Goal: Information Seeking & Learning: Learn about a topic

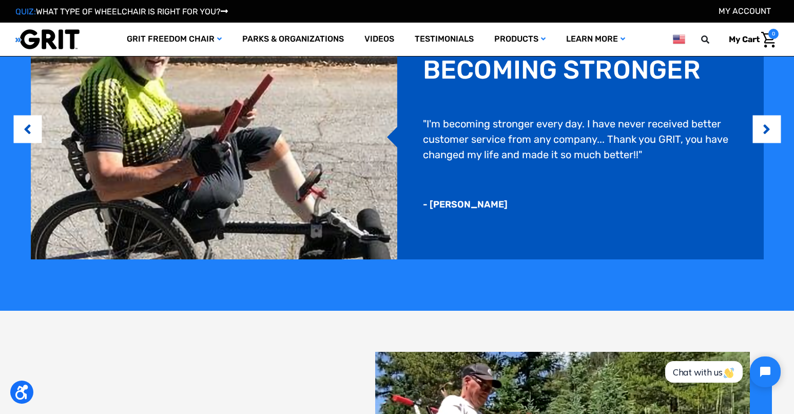
scroll to position [770, 0]
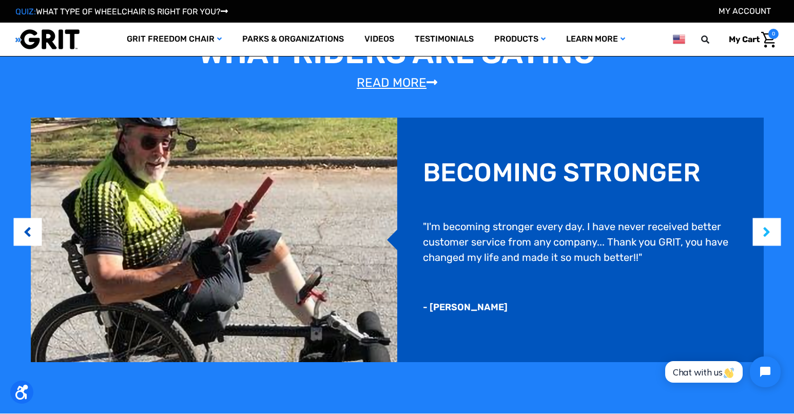
click at [770, 235] on button "Next" at bounding box center [767, 231] width 10 height 31
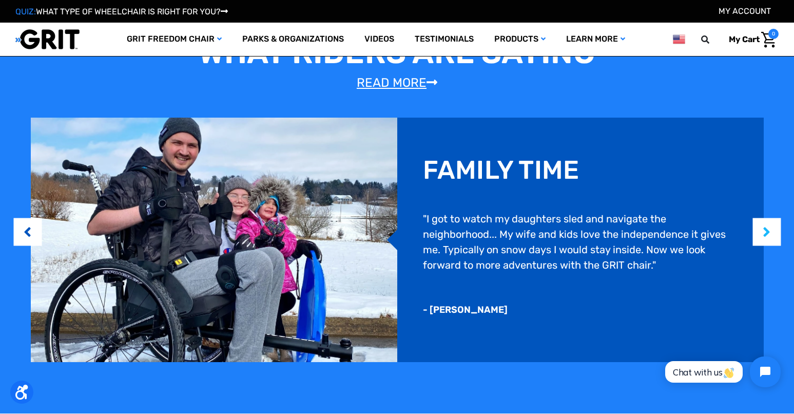
click at [770, 235] on button "Next" at bounding box center [767, 231] width 10 height 31
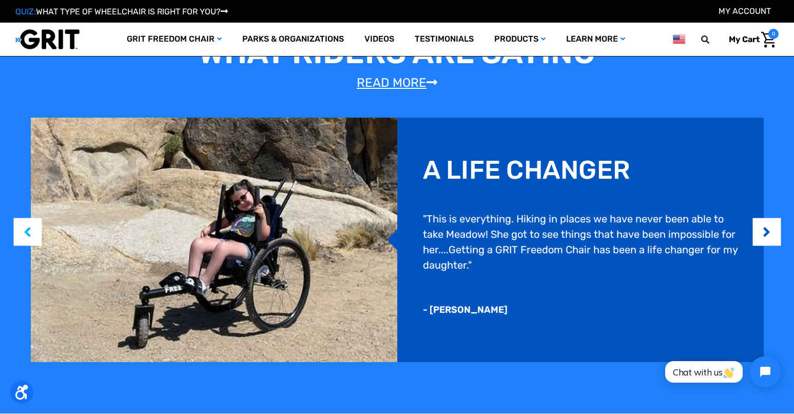
click at [28, 233] on button "Previous" at bounding box center [28, 231] width 10 height 31
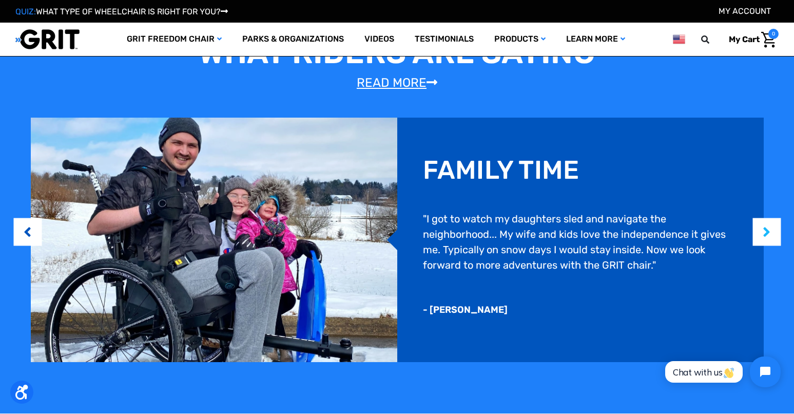
click at [767, 234] on button "Next" at bounding box center [767, 231] width 10 height 31
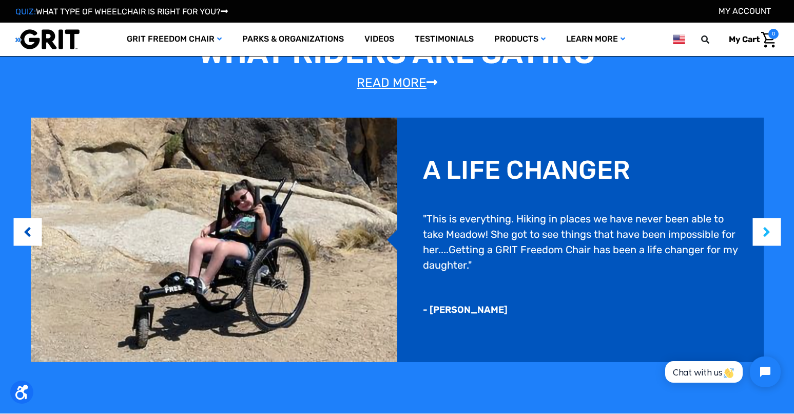
click at [767, 234] on button "Next" at bounding box center [767, 231] width 10 height 31
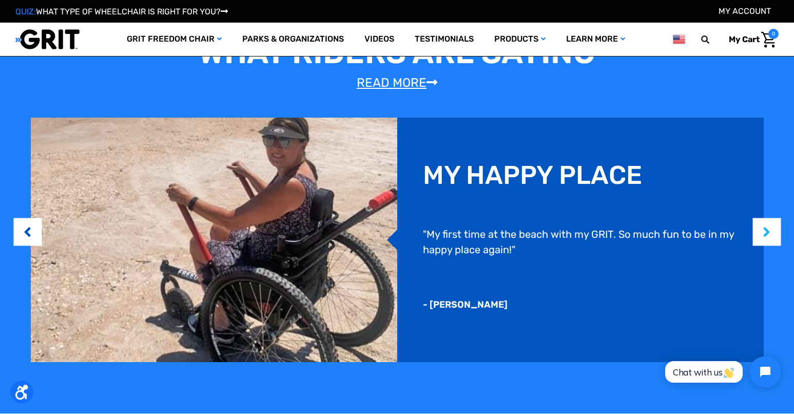
click at [767, 234] on button "Next" at bounding box center [767, 231] width 10 height 31
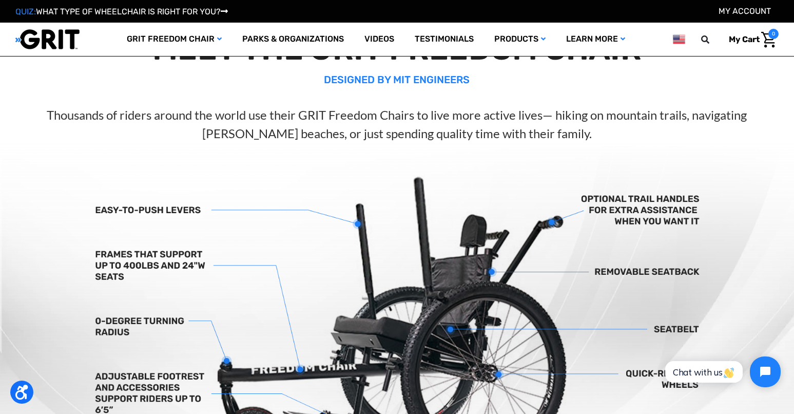
scroll to position [0, 0]
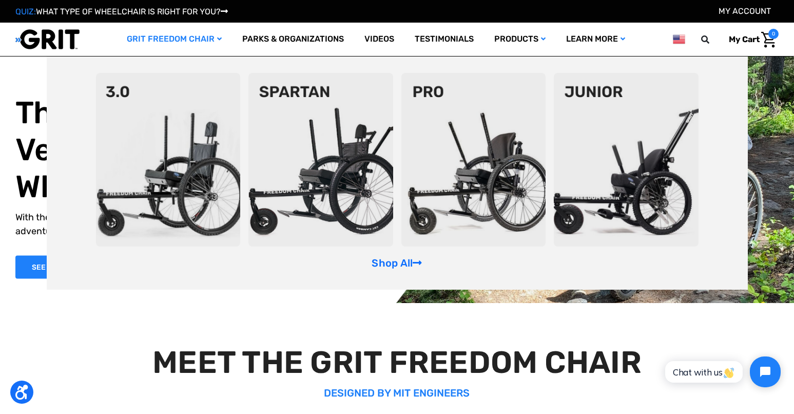
click at [154, 161] on img at bounding box center [168, 160] width 145 height 174
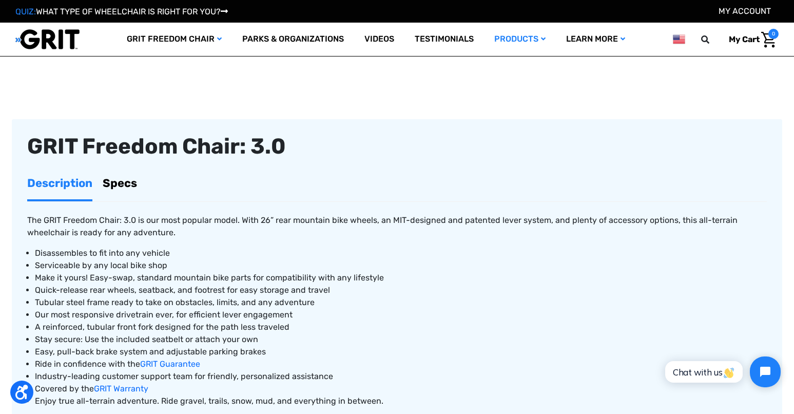
scroll to position [359, 0]
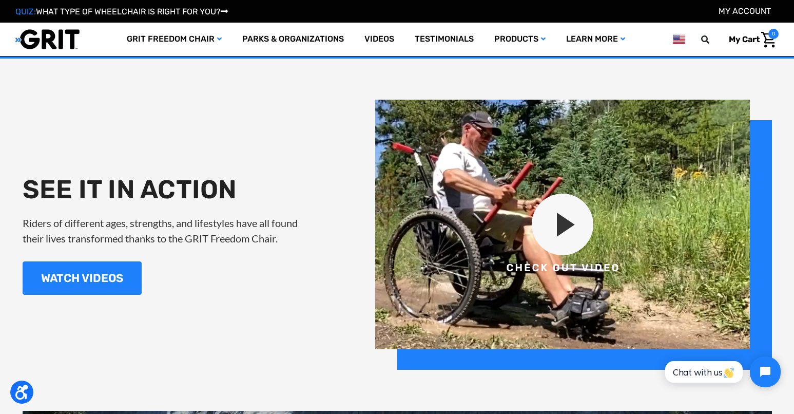
scroll to position [1181, 0]
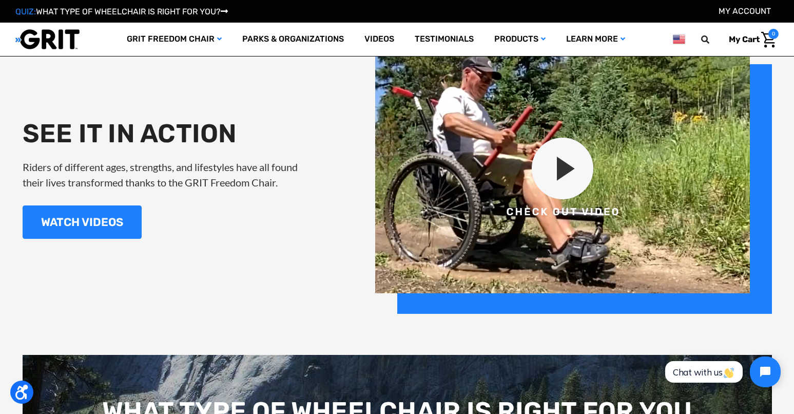
click at [572, 161] on img at bounding box center [573, 179] width 397 height 270
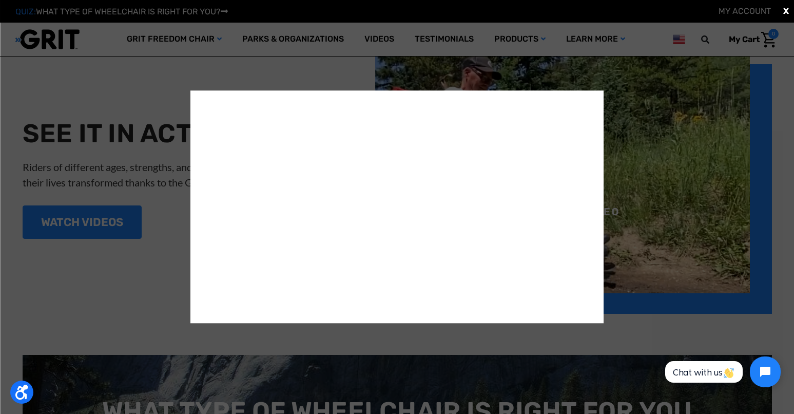
click at [660, 325] on div "X" at bounding box center [397, 207] width 794 height 414
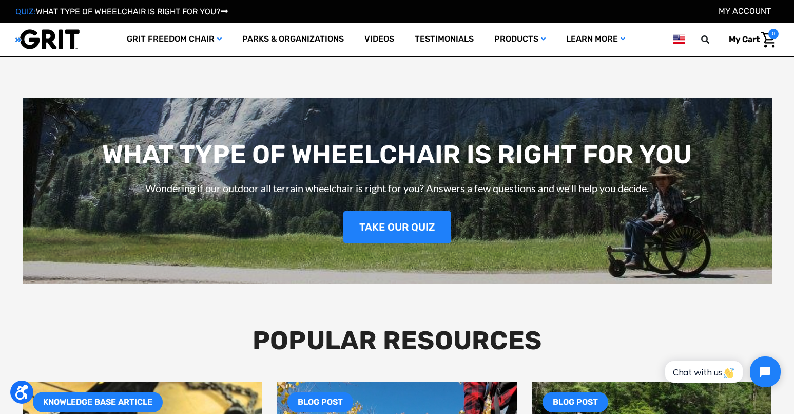
scroll to position [1489, 0]
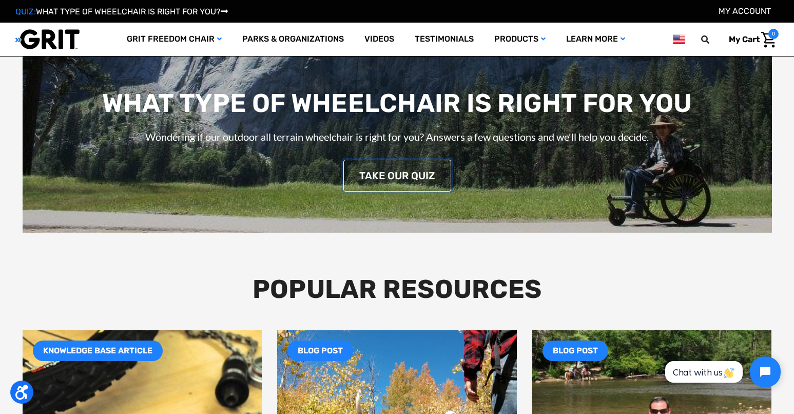
click at [405, 186] on link "TAKE OUR QUIZ" at bounding box center [398, 176] width 108 height 32
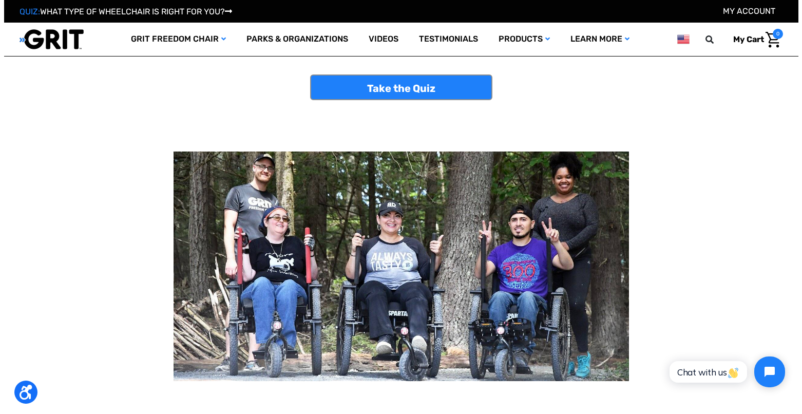
scroll to position [51, 0]
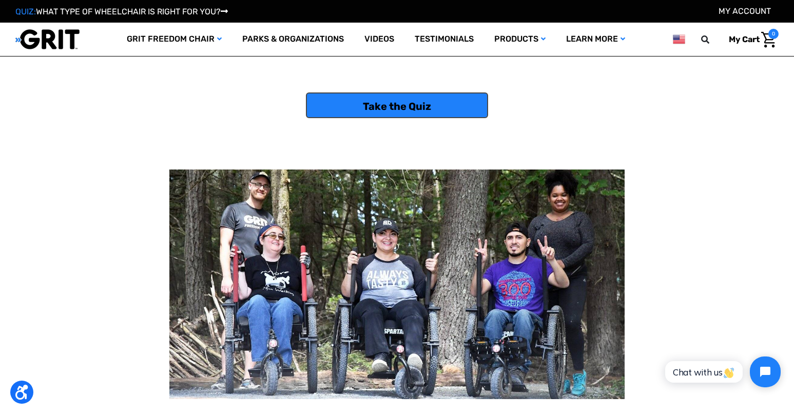
click at [396, 104] on link "Take the Quiz" at bounding box center [397, 105] width 182 height 26
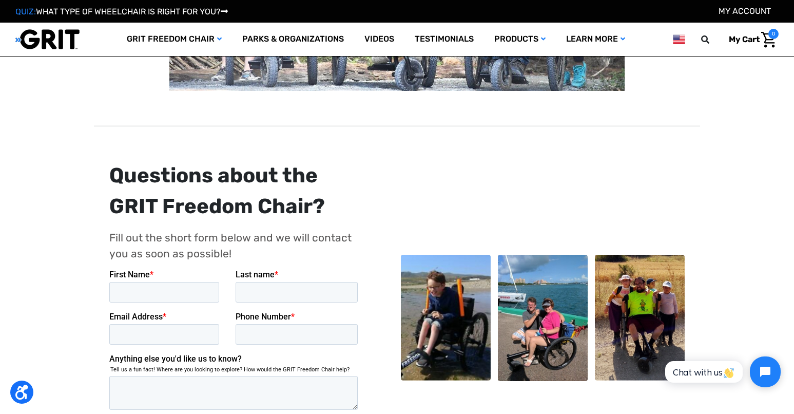
scroll to position [308, 0]
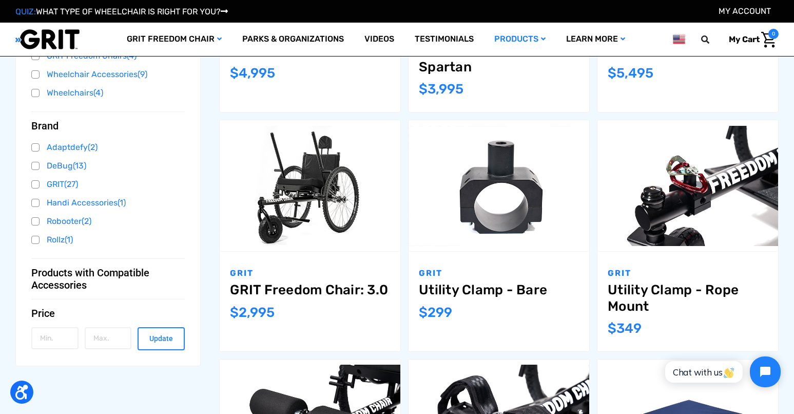
scroll to position [359, 0]
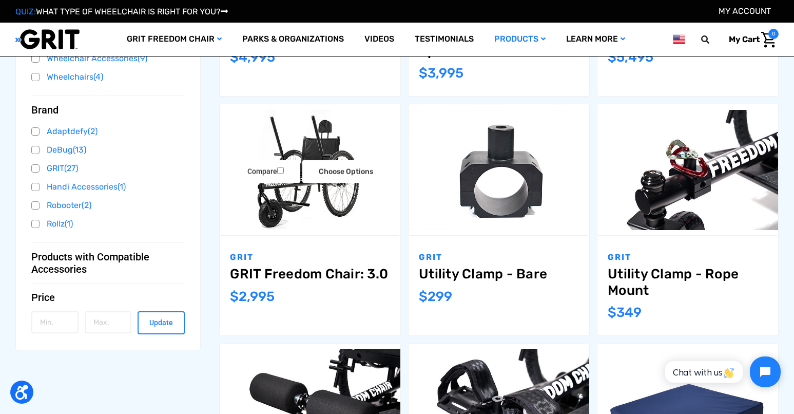
click at [313, 272] on link "GRIT Freedom Chair: 3.0" at bounding box center [310, 274] width 160 height 16
